Goal: Transaction & Acquisition: Subscribe to service/newsletter

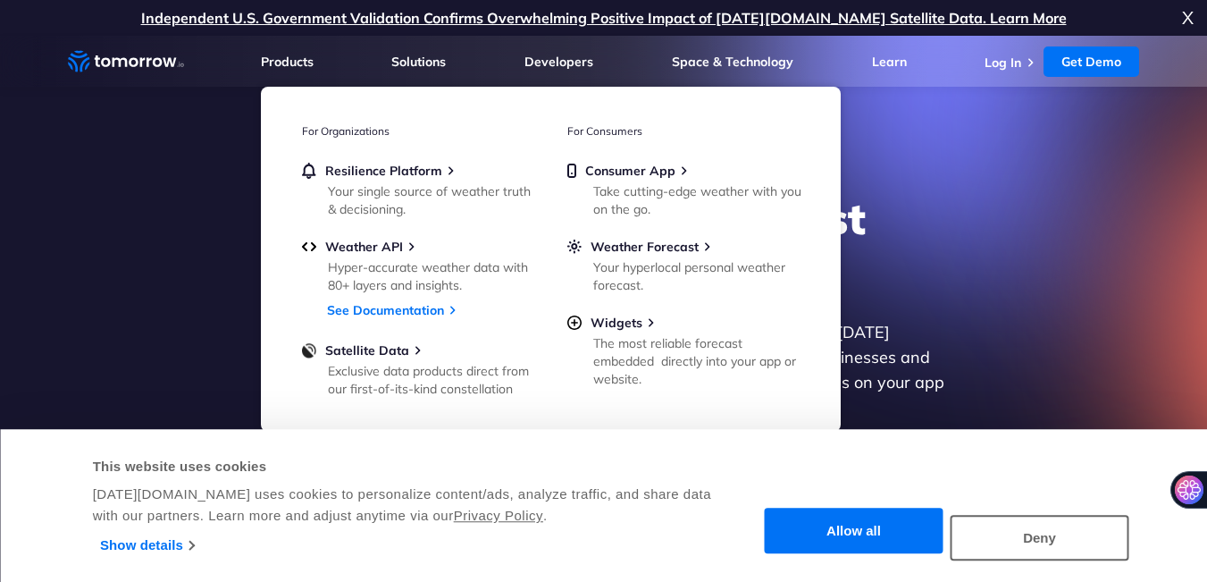
click at [167, 182] on div "Explore the World’s Best Weather API Get reliable and precise weather data thro…" at bounding box center [604, 346] width 1101 height 380
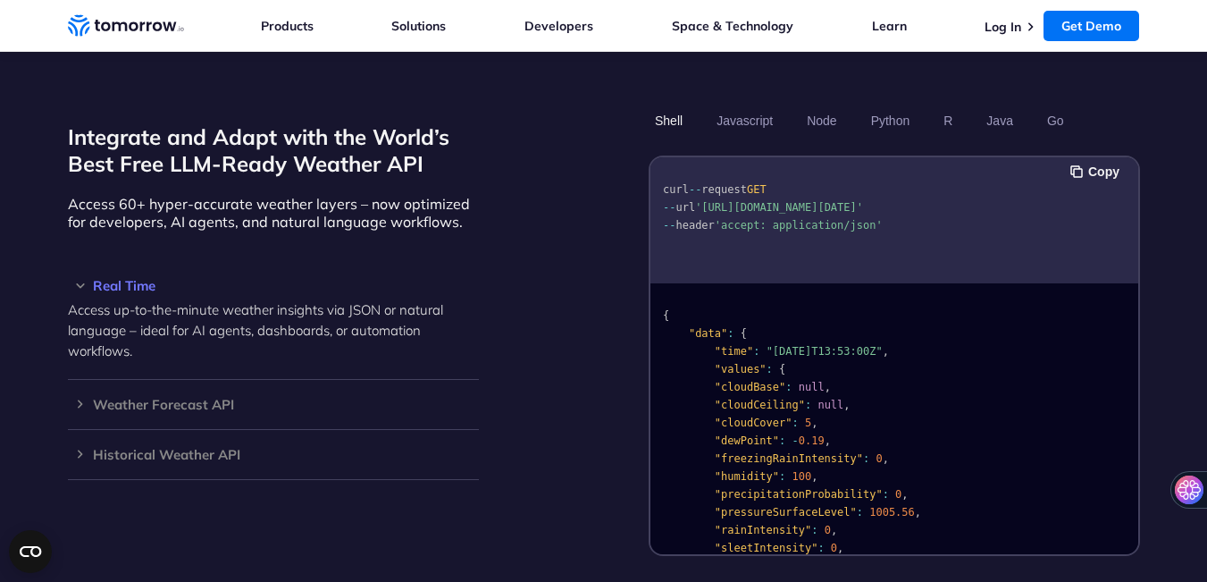
scroll to position [1520, 0]
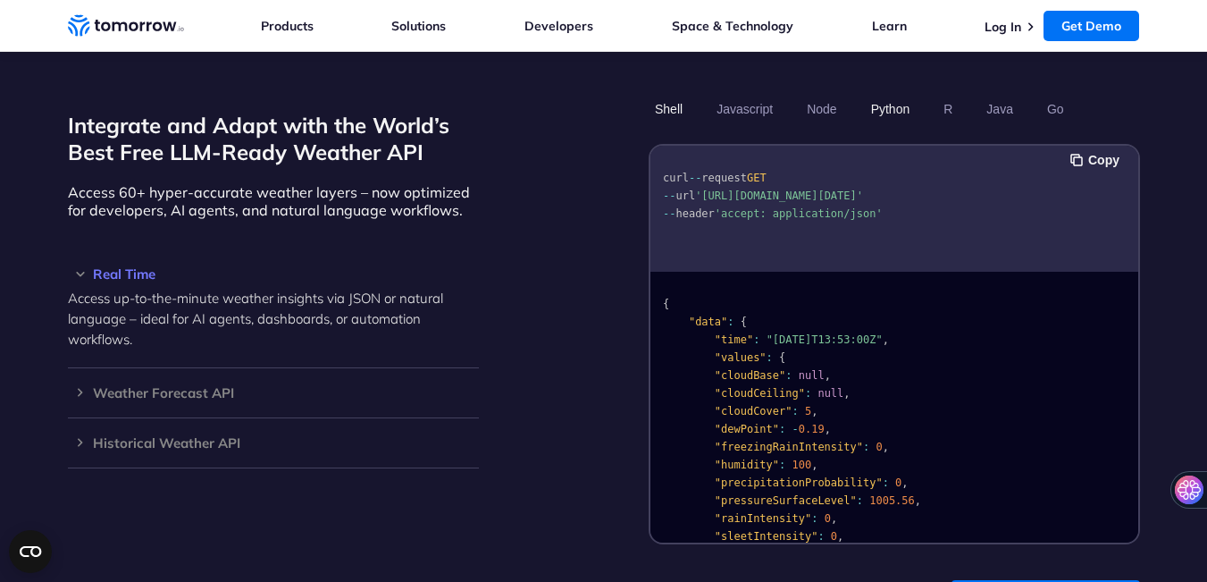
click at [880, 94] on button "Python" at bounding box center [890, 109] width 52 height 30
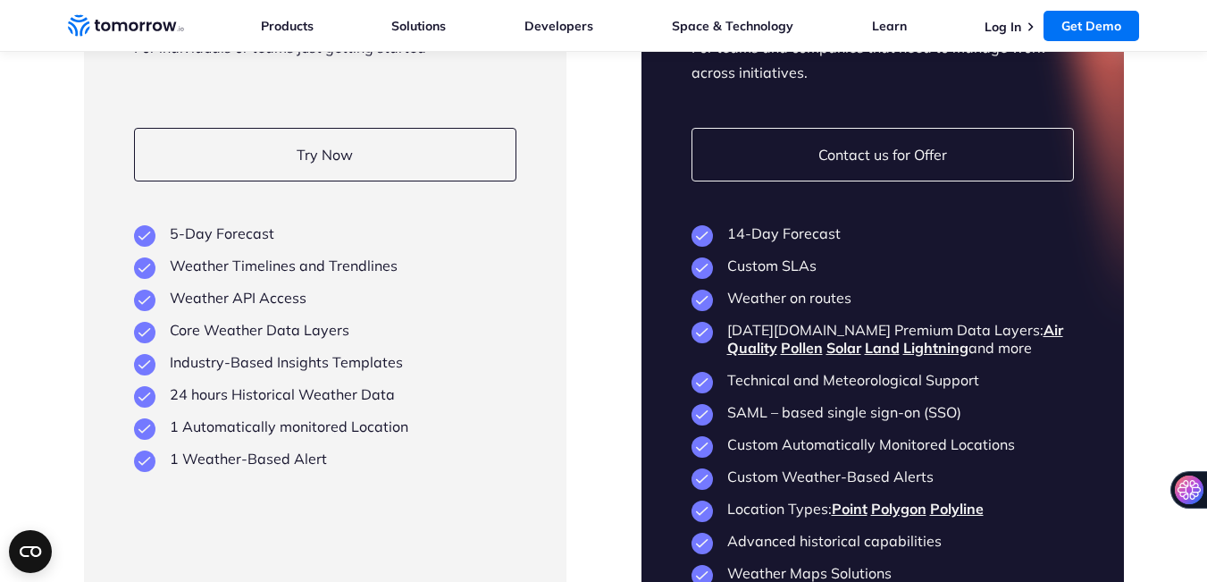
scroll to position [4291, 0]
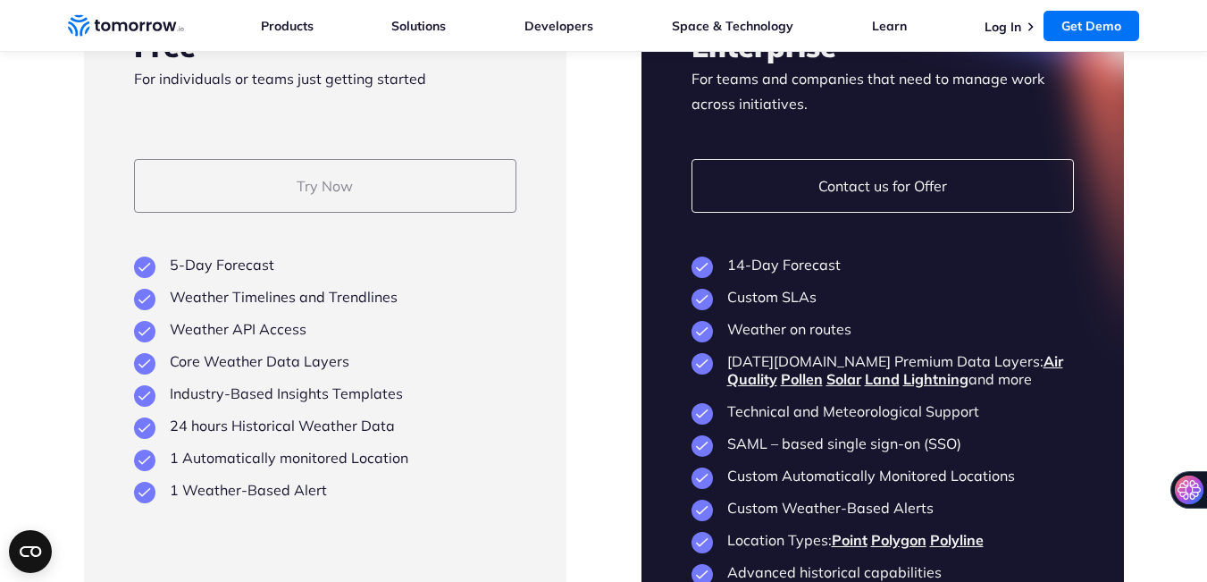
click at [295, 159] on link "Try Now" at bounding box center [325, 186] width 383 height 54
